Goal: Transaction & Acquisition: Purchase product/service

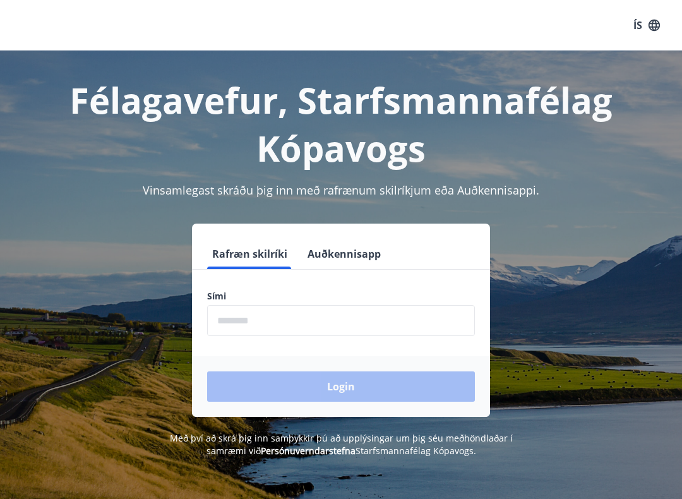
click at [287, 310] on input "phone" at bounding box center [341, 320] width 268 height 31
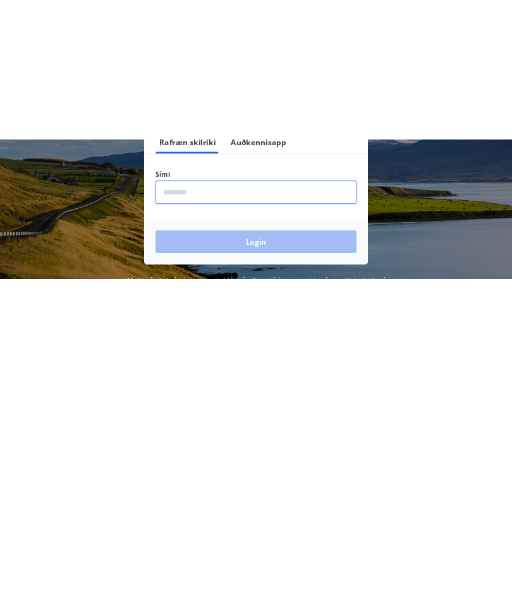
scroll to position [35, 0]
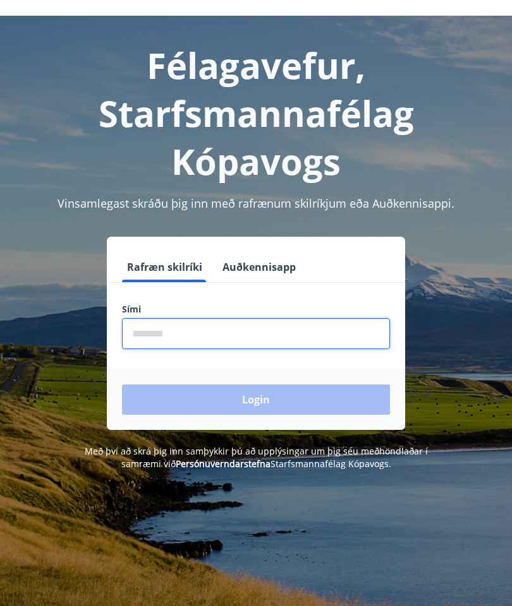
click at [159, 327] on input "phone" at bounding box center [256, 333] width 268 height 31
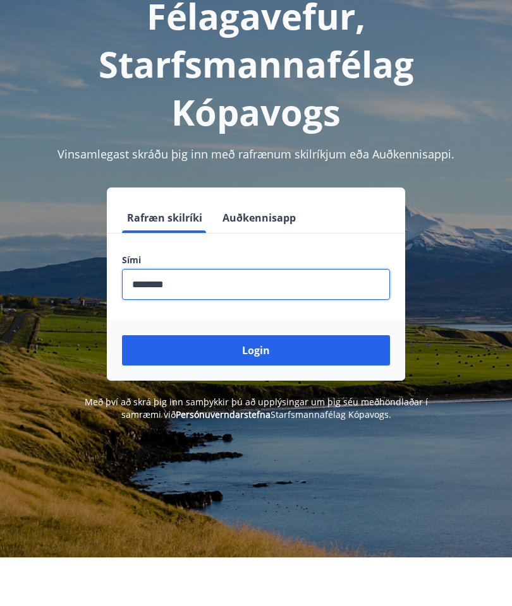
type input "********"
click at [253, 385] on button "Login" at bounding box center [256, 400] width 268 height 30
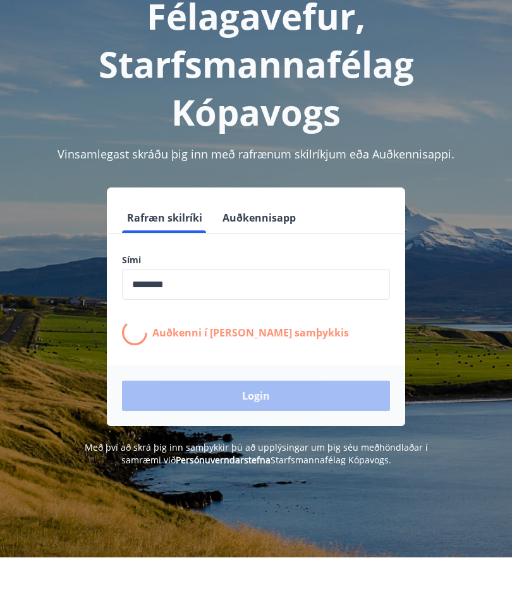
scroll to position [84, 0]
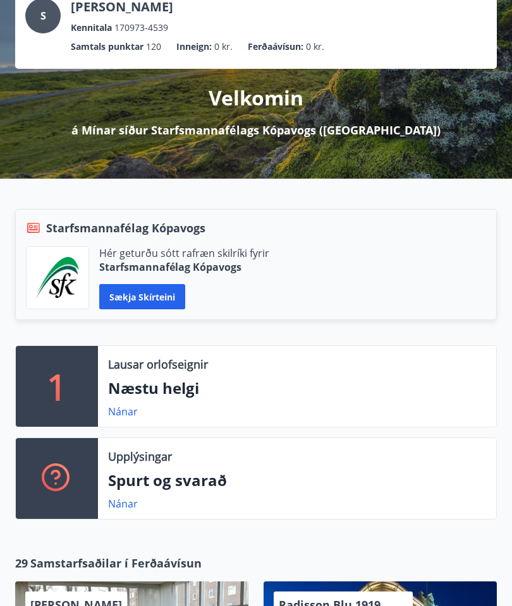
scroll to position [88, 0]
click at [195, 383] on p "Næstu helgi" at bounding box center [297, 388] width 378 height 21
click at [119, 407] on link "Nánar" at bounding box center [123, 412] width 30 height 14
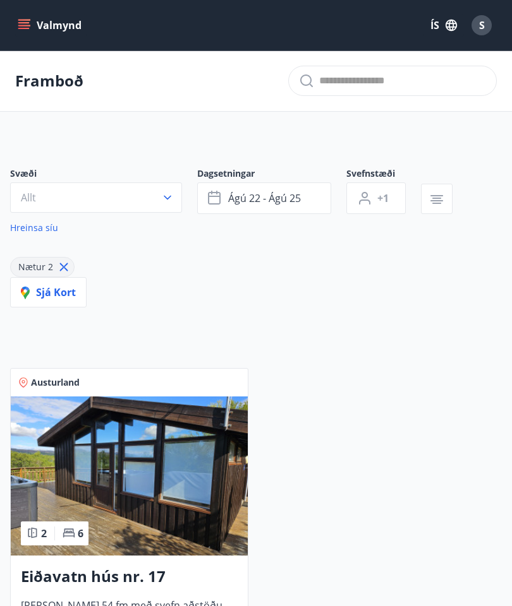
click at [18, 15] on button "Valmynd" at bounding box center [50, 25] width 71 height 23
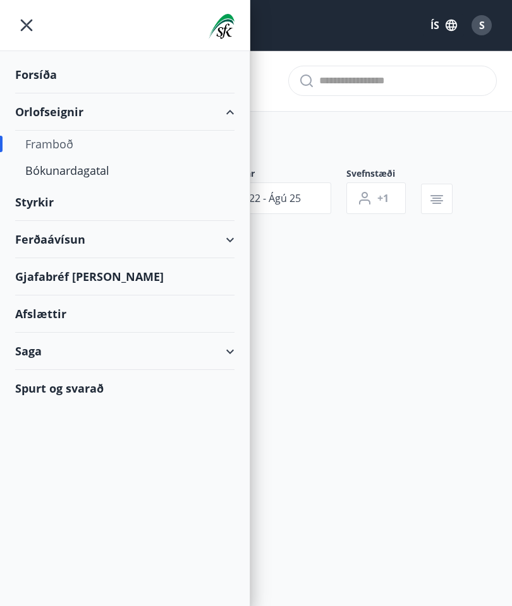
click at [33, 240] on div "Ferðaávísun" at bounding box center [124, 239] width 219 height 37
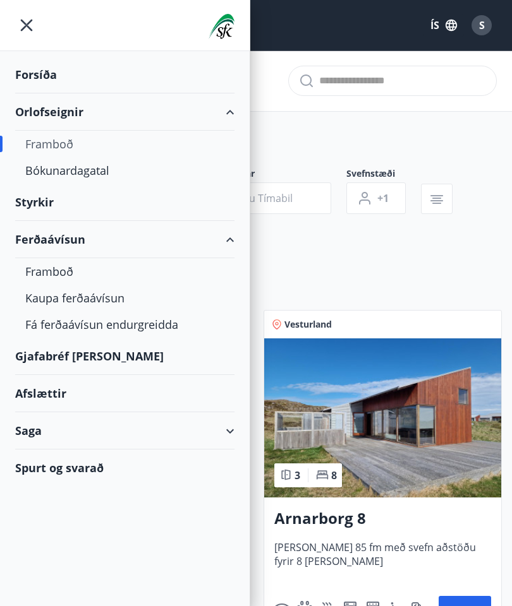
click at [37, 269] on div "Framboð" at bounding box center [124, 271] width 199 height 27
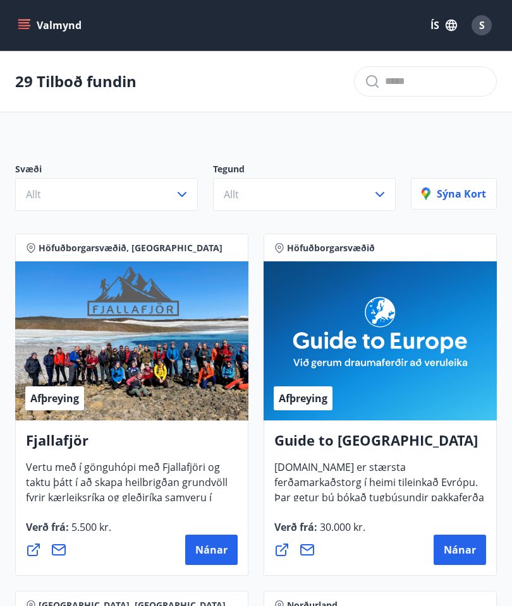
click at [175, 195] on icon "button" at bounding box center [181, 194] width 15 height 15
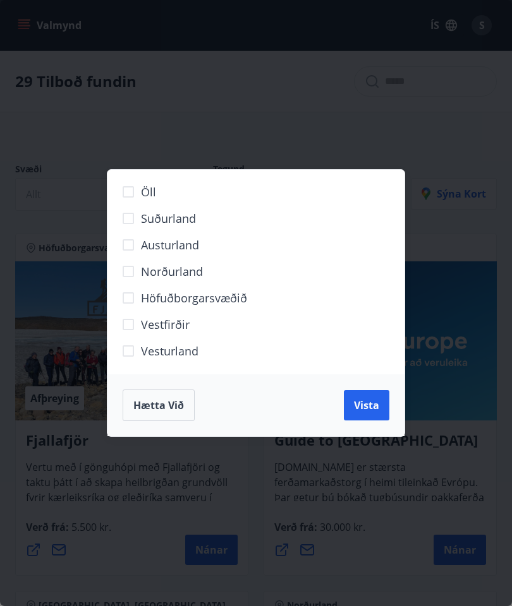
click at [176, 325] on span "Vestfirðir" at bounding box center [165, 324] width 49 height 16
click at [366, 404] on span "Vista" at bounding box center [366, 406] width 25 height 14
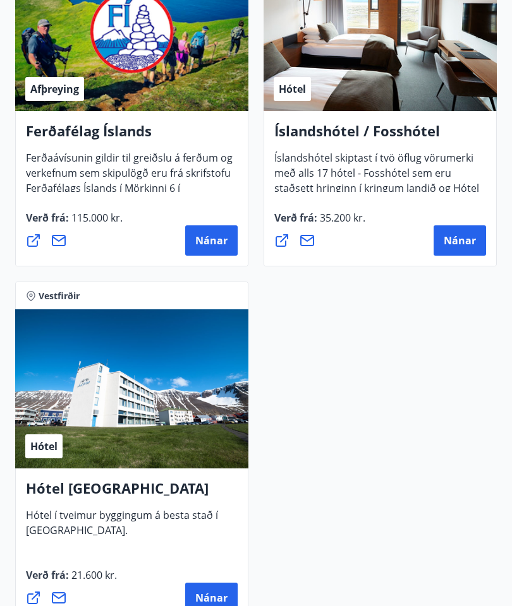
scroll to position [383, 0]
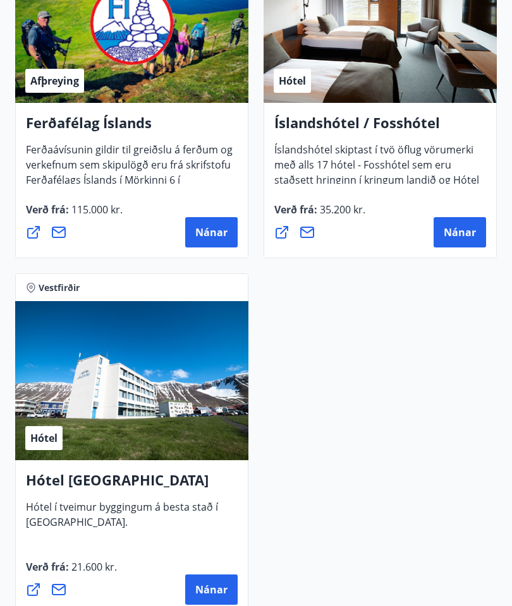
click at [210, 587] on span "Nánar" at bounding box center [211, 590] width 32 height 14
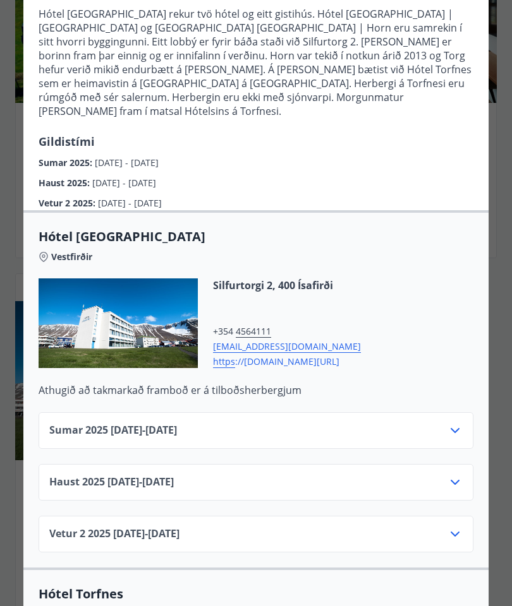
scroll to position [138, 0]
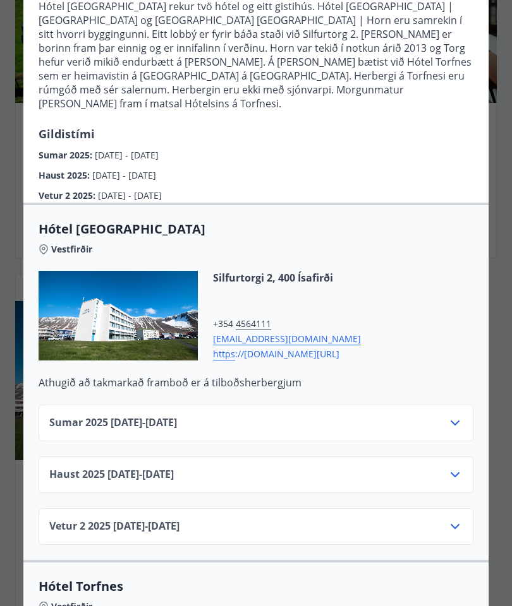
click at [456, 416] on icon at bounding box center [454, 423] width 15 height 15
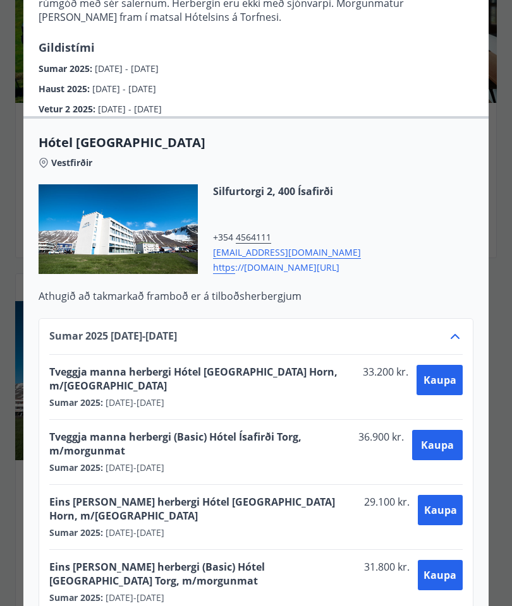
scroll to position [233, 0]
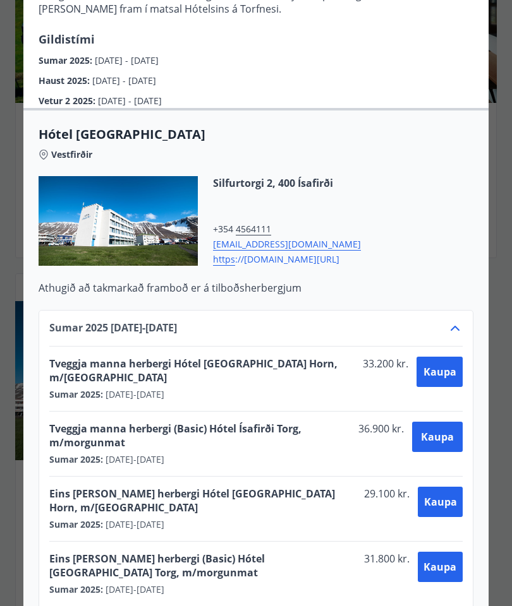
click at [428, 365] on span "Kaupa" at bounding box center [439, 372] width 33 height 14
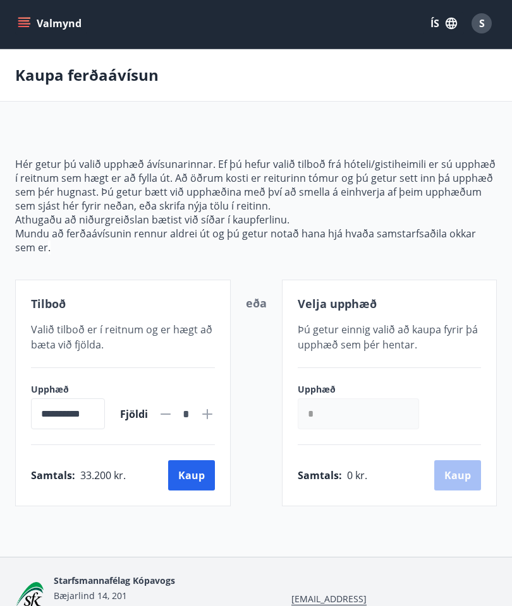
click at [208, 415] on icon at bounding box center [207, 414] width 15 height 15
type input "*"
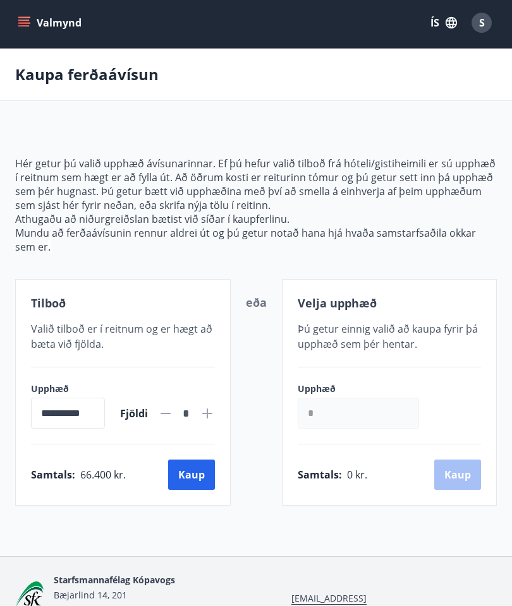
scroll to position [0, 0]
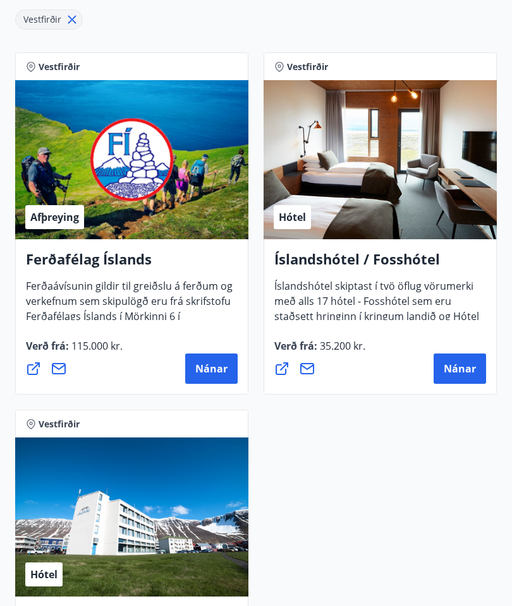
scroll to position [243, 0]
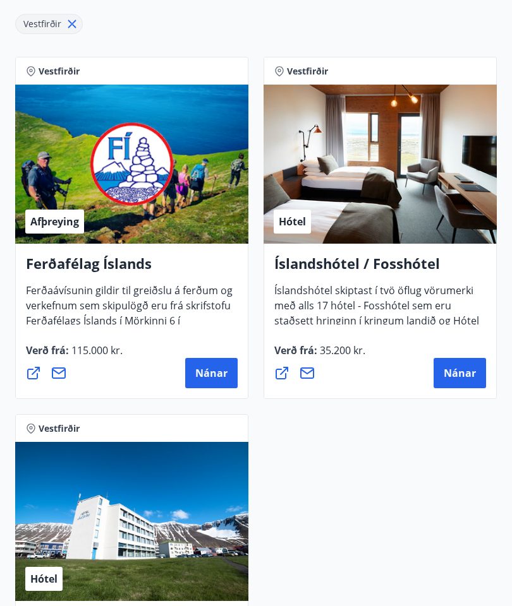
click at [468, 369] on span "Nánar" at bounding box center [459, 373] width 32 height 14
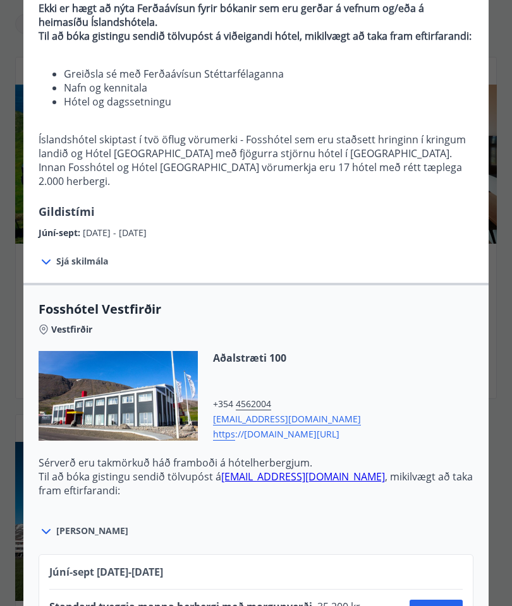
scroll to position [136, 0]
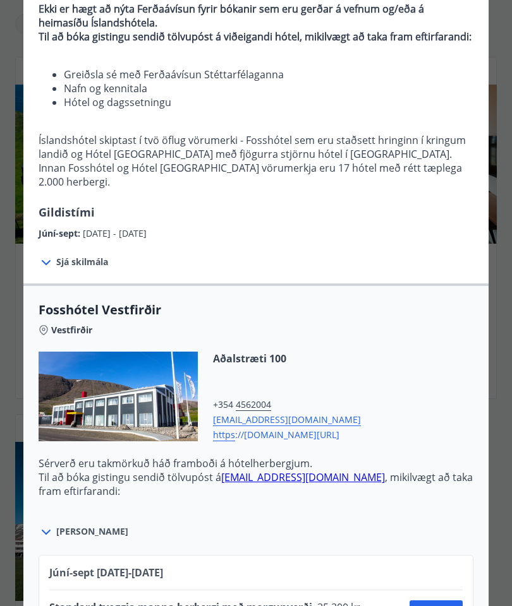
click at [55, 538] on div at bounding box center [48, 532] width 18 height 16
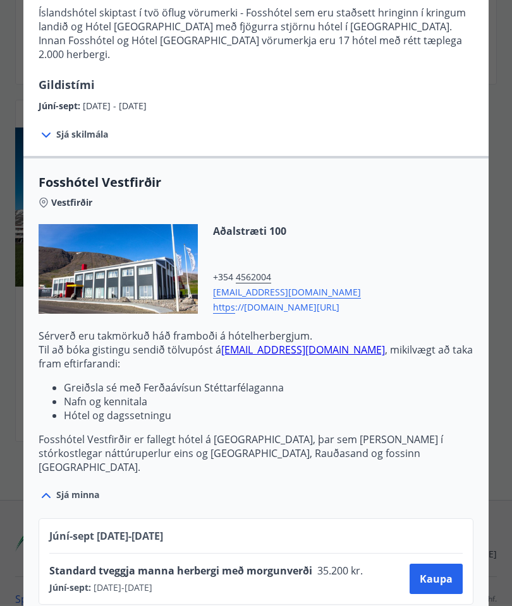
scroll to position [263, 0]
click at [442, 572] on span "Kaupa" at bounding box center [435, 579] width 33 height 14
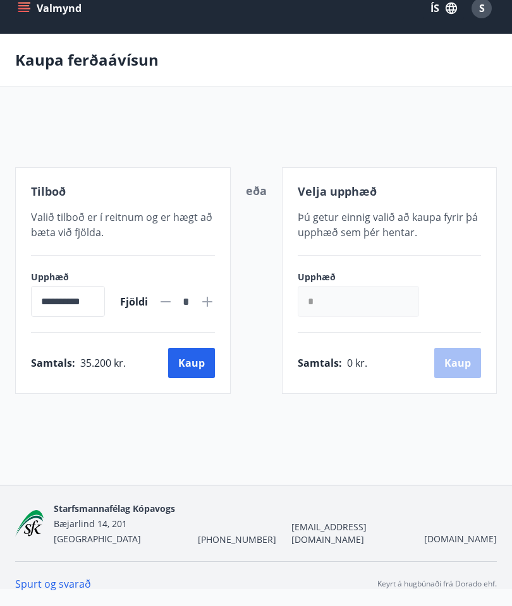
scroll to position [52, 0]
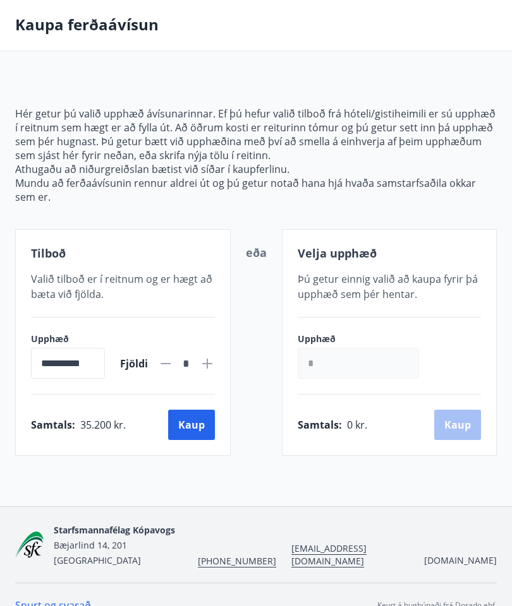
click at [203, 361] on icon at bounding box center [207, 363] width 15 height 15
click at [210, 357] on icon at bounding box center [207, 363] width 15 height 15
type input "*"
click at [332, 357] on input "*" at bounding box center [358, 363] width 121 height 31
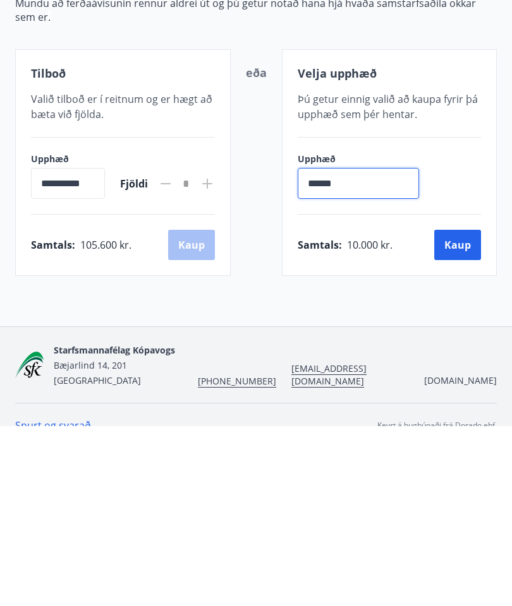
type input "*******"
